Goal: Task Accomplishment & Management: Use online tool/utility

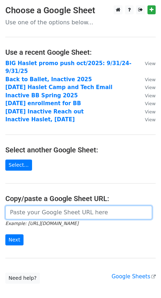
click at [38, 205] on input "url" at bounding box center [78, 212] width 147 height 14
paste input "[URL][DOMAIN_NAME]"
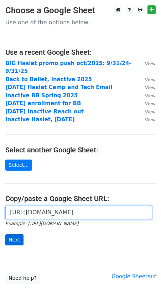
type input "[URL][DOMAIN_NAME]"
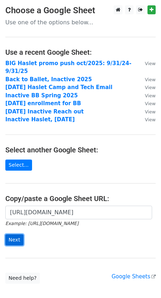
click at [15, 234] on input "Next" at bounding box center [14, 239] width 18 height 11
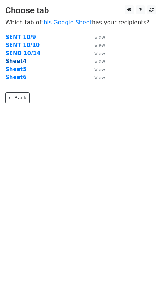
click at [20, 61] on strong "Sheet4" at bounding box center [15, 61] width 21 height 6
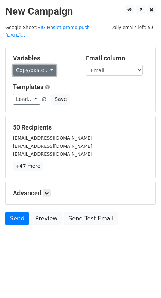
click at [36, 65] on link "Copy/paste..." at bounding box center [35, 70] width 44 height 11
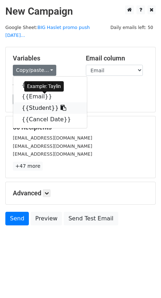
click at [35, 102] on link "{{Student}}" at bounding box center [50, 107] width 74 height 11
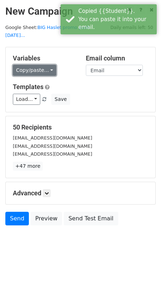
click at [49, 65] on link "Copy/paste..." at bounding box center [35, 70] width 44 height 11
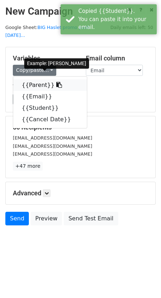
click at [30, 79] on link "{{Parent}}" at bounding box center [50, 84] width 74 height 11
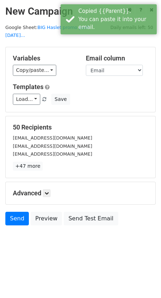
click at [51, 54] on h5 "Variables" at bounding box center [44, 58] width 63 height 8
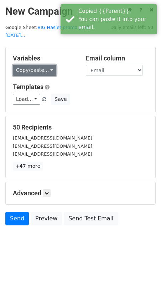
click at [38, 66] on link "Copy/paste..." at bounding box center [35, 70] width 44 height 11
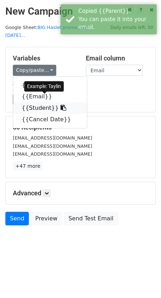
click at [35, 102] on link "{{Student}}" at bounding box center [50, 107] width 74 height 11
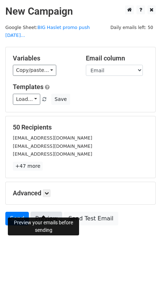
click at [51, 211] on link "Preview" at bounding box center [46, 218] width 31 height 14
